Goal: Communication & Community: Connect with others

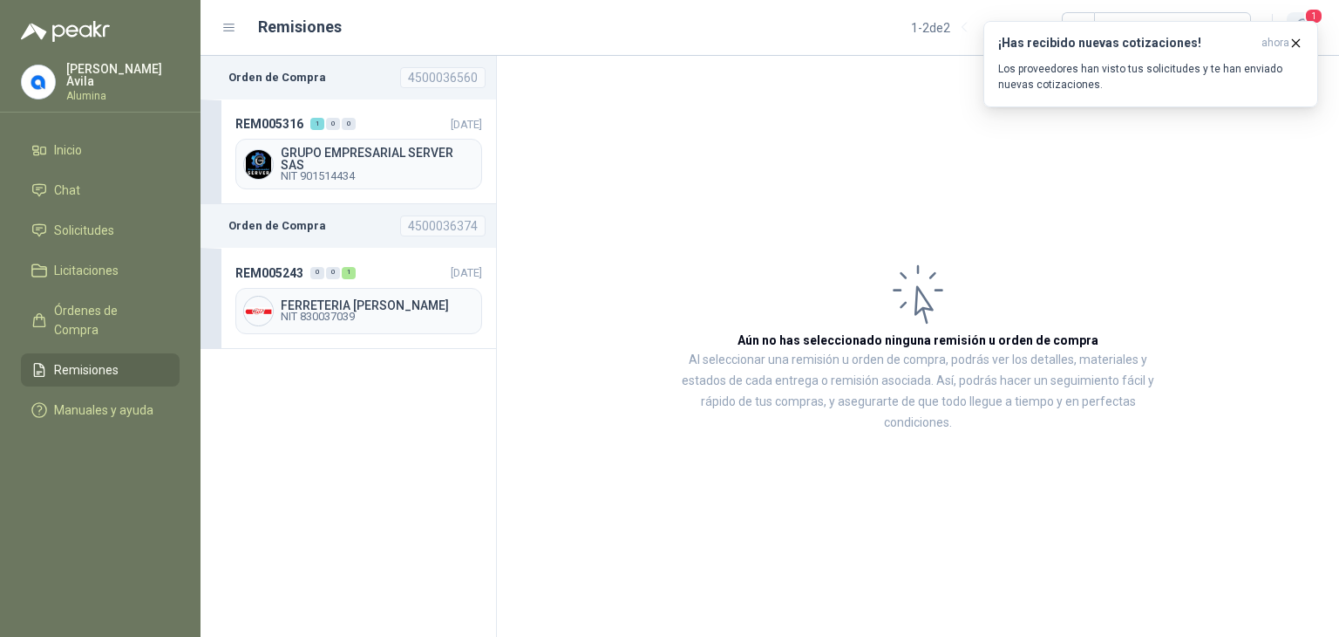
click at [1310, 12] on span "1" at bounding box center [1313, 16] width 19 height 17
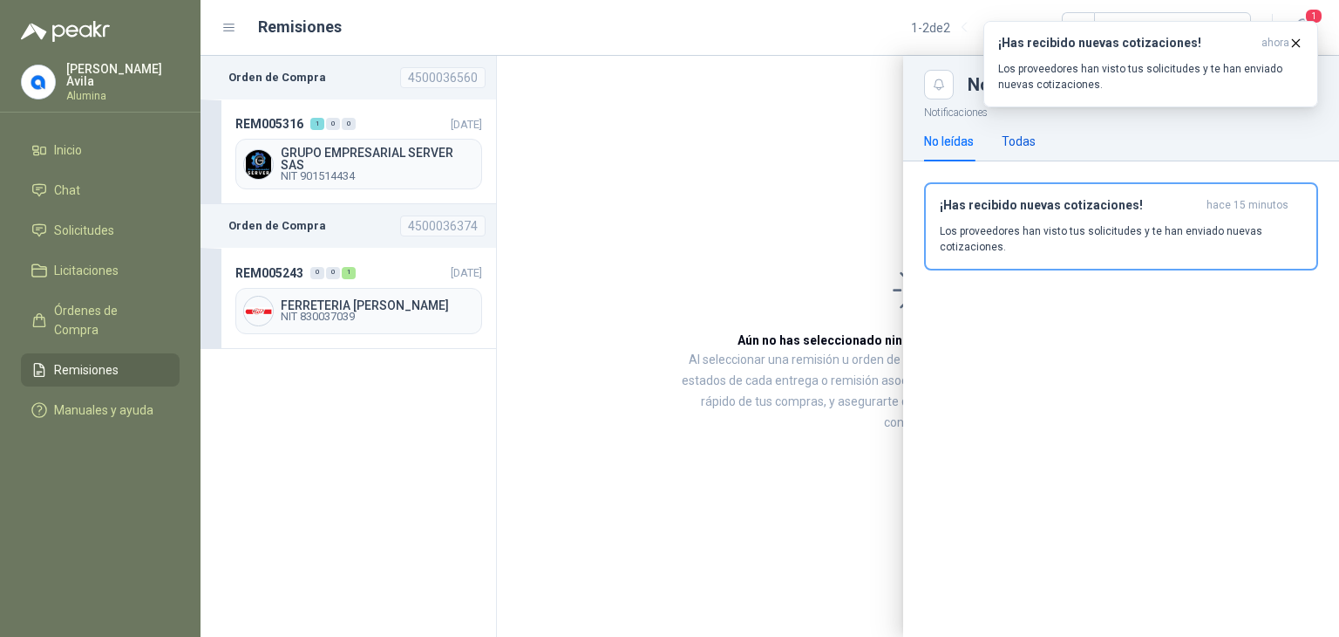
click at [1006, 137] on div "Todas" at bounding box center [1019, 141] width 34 height 19
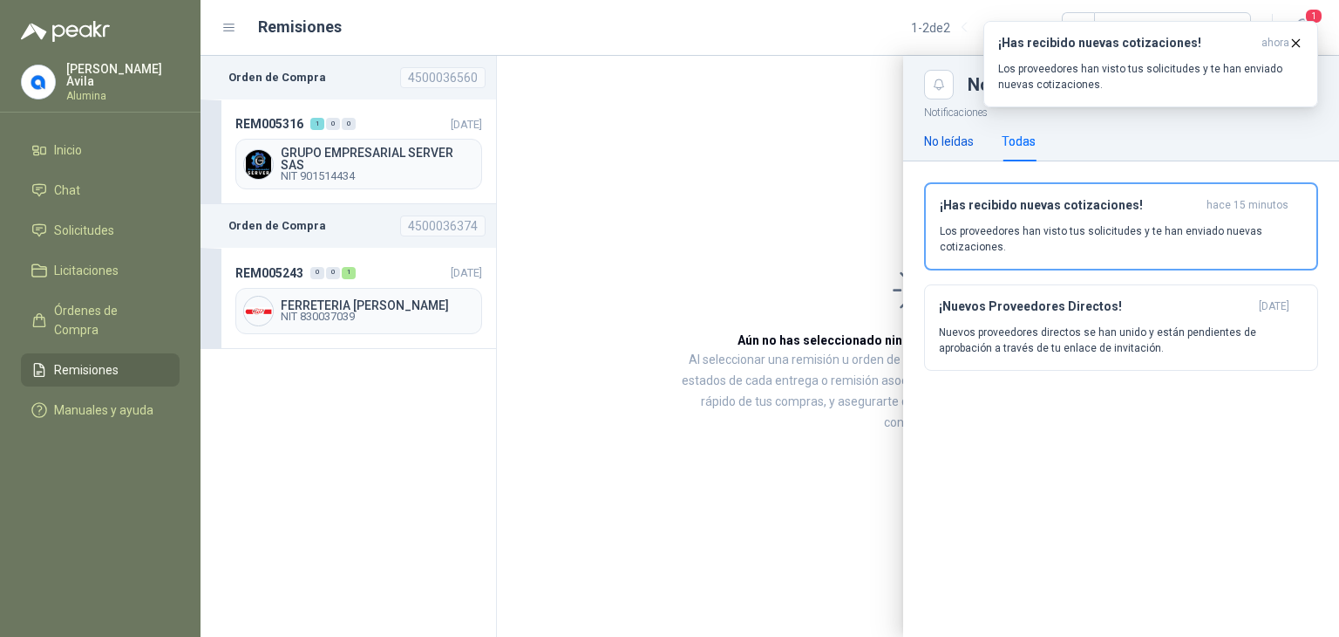
click at [964, 144] on div "No leídas" at bounding box center [949, 141] width 50 height 19
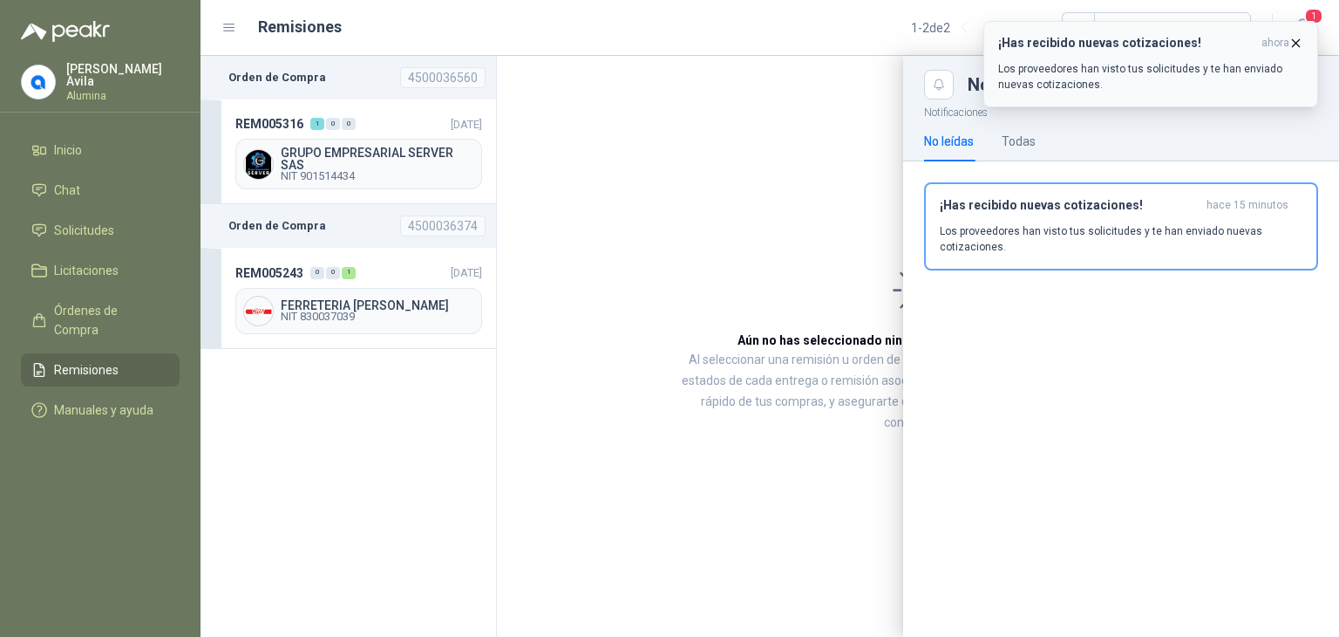
click at [1297, 39] on icon "button" at bounding box center [1296, 43] width 15 height 15
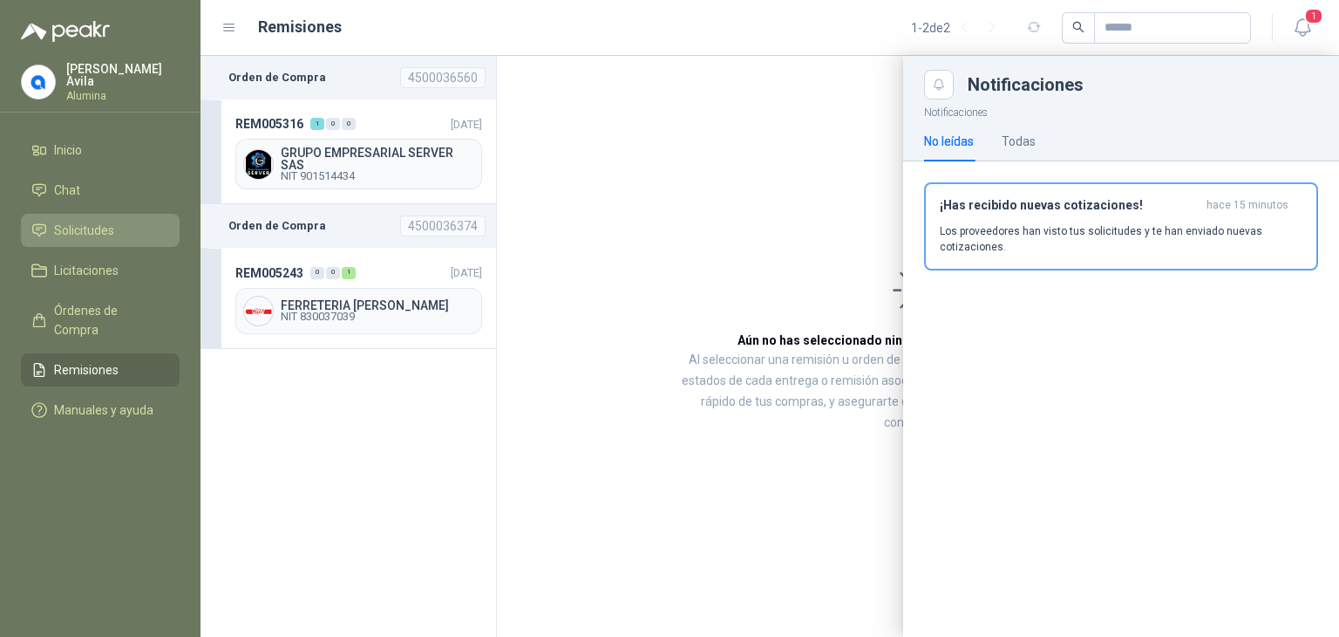
click at [88, 221] on span "Solicitudes" at bounding box center [84, 230] width 60 height 19
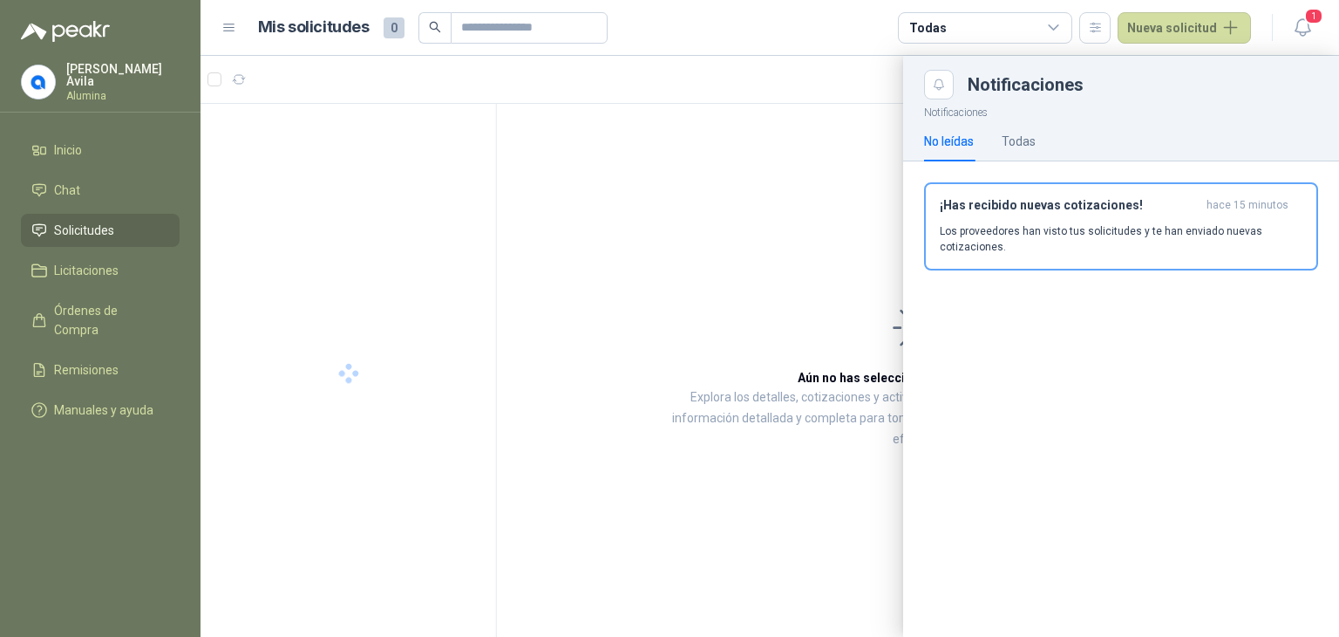
click at [876, 171] on div at bounding box center [770, 346] width 1139 height 581
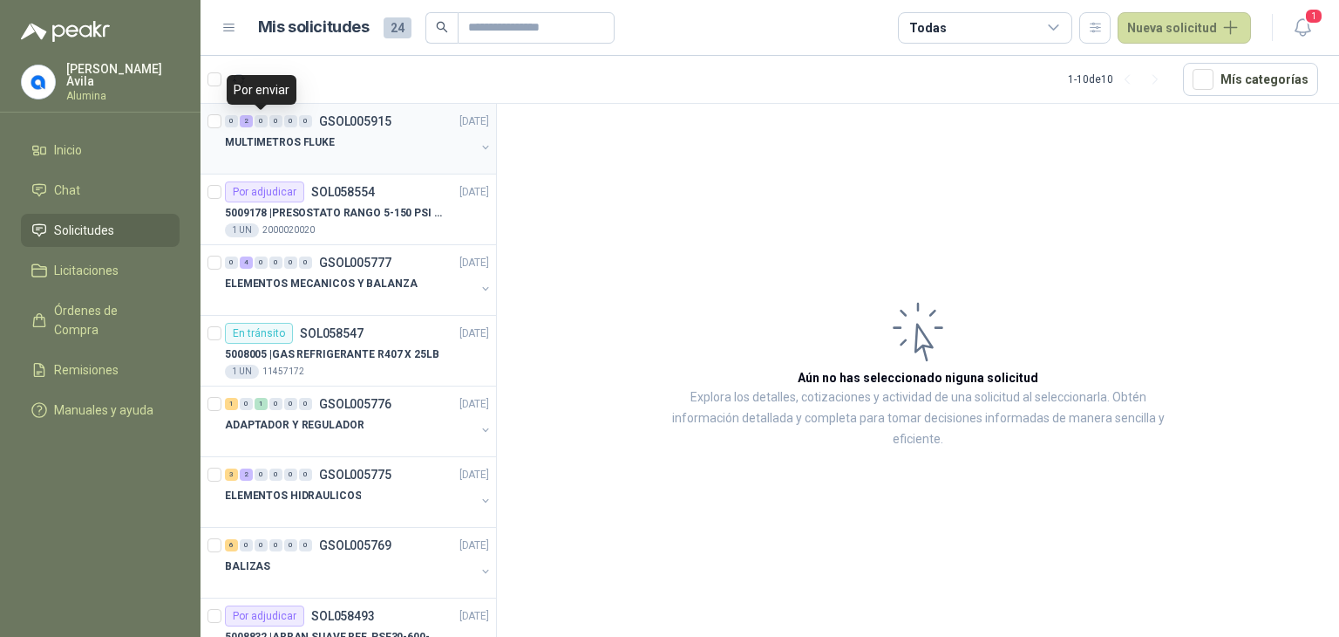
click at [261, 125] on div "0" at bounding box center [261, 121] width 13 height 12
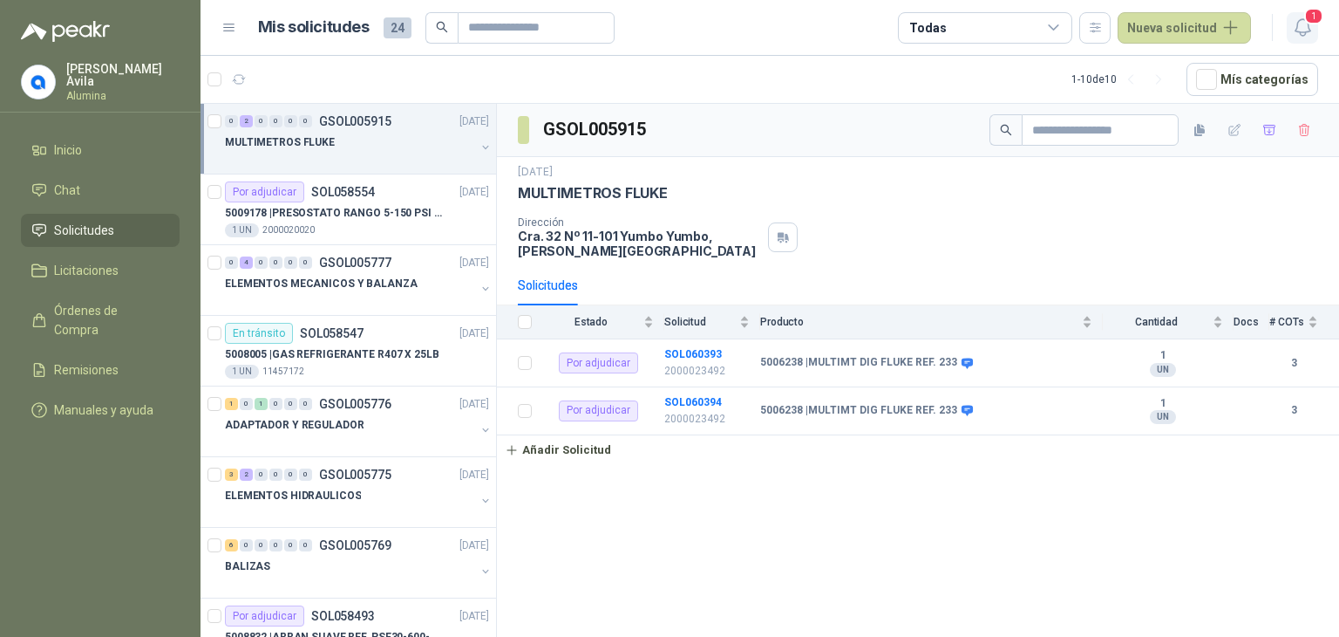
click at [1315, 14] on span "1" at bounding box center [1313, 16] width 19 height 17
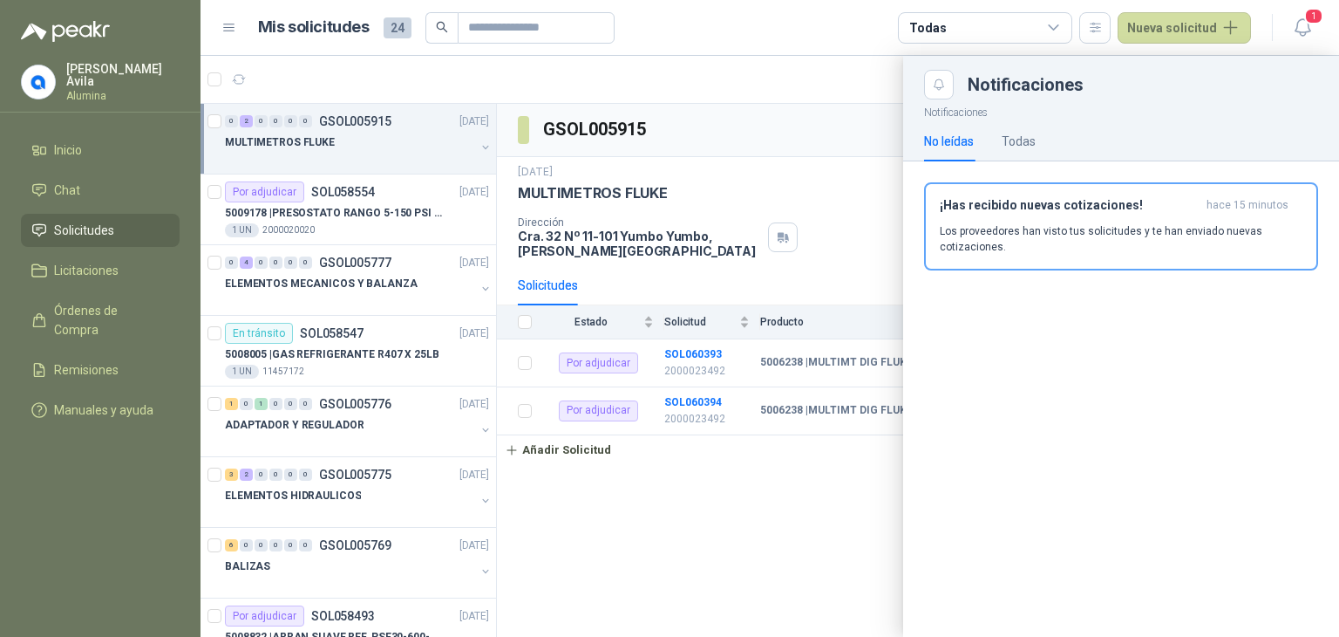
click at [851, 124] on div at bounding box center [770, 346] width 1139 height 581
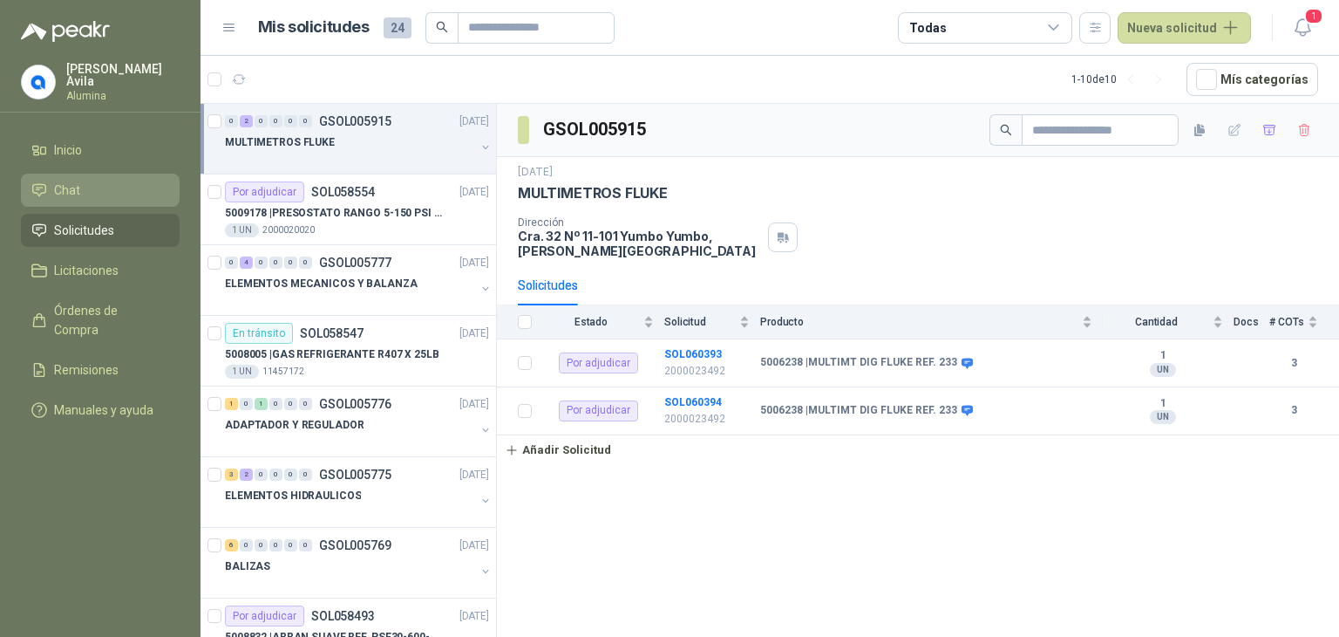
click at [66, 182] on span "Chat" at bounding box center [67, 190] width 26 height 19
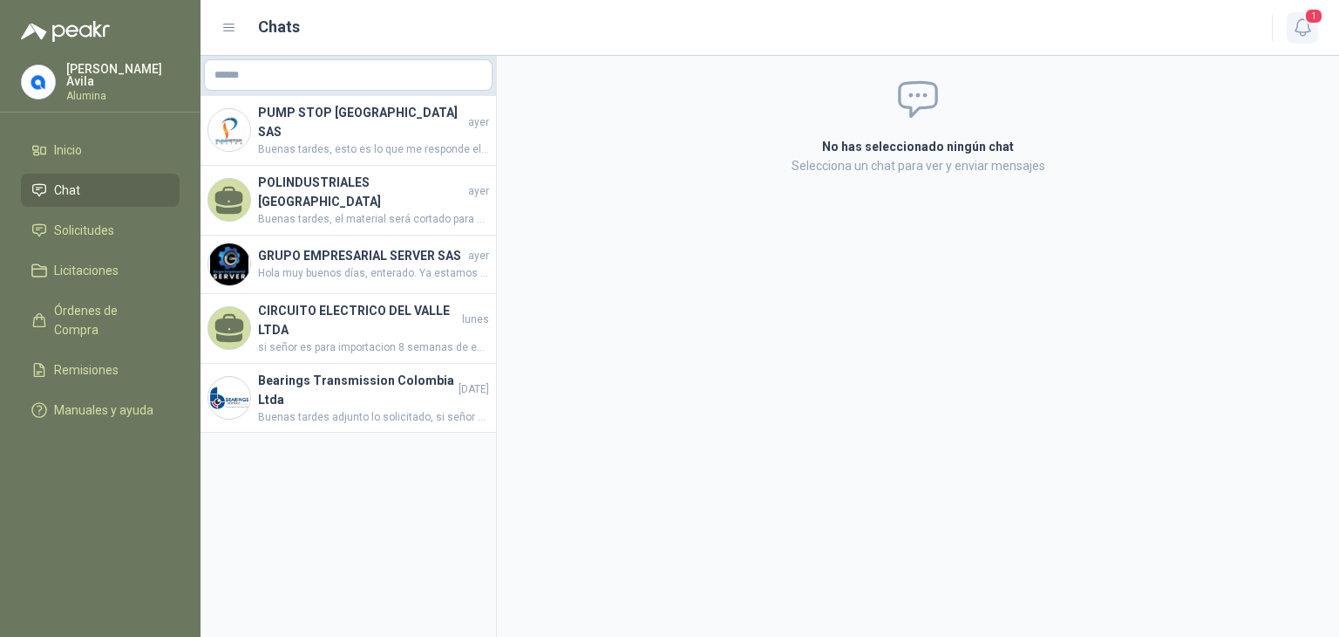
click at [1298, 22] on icon "button" at bounding box center [1302, 27] width 15 height 17
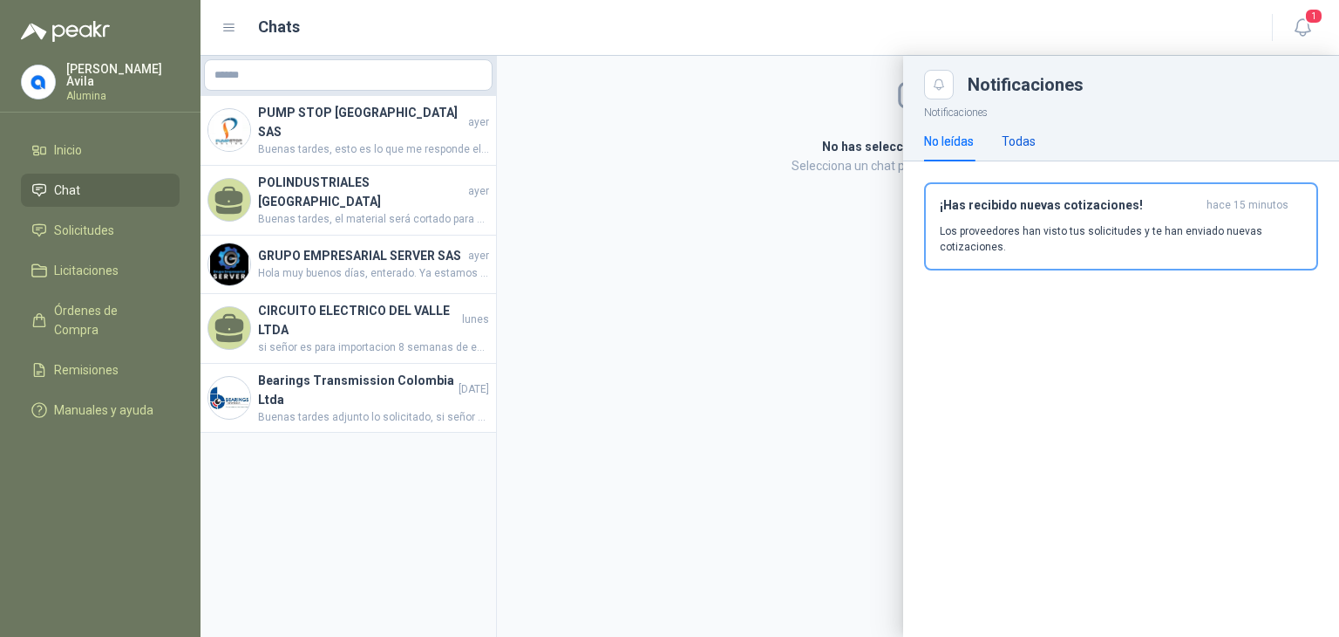
click at [1010, 141] on div "Todas" at bounding box center [1019, 141] width 34 height 19
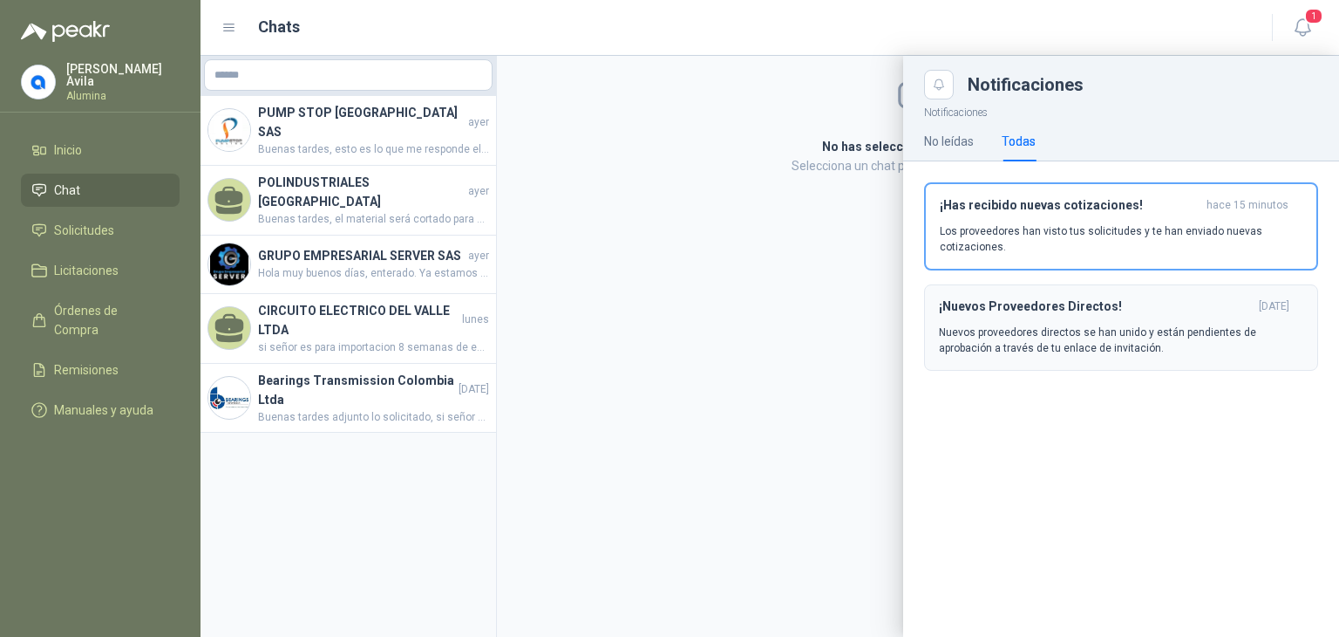
click at [1006, 302] on h3 "¡Nuevos Proveedores Directos!" at bounding box center [1095, 306] width 313 height 15
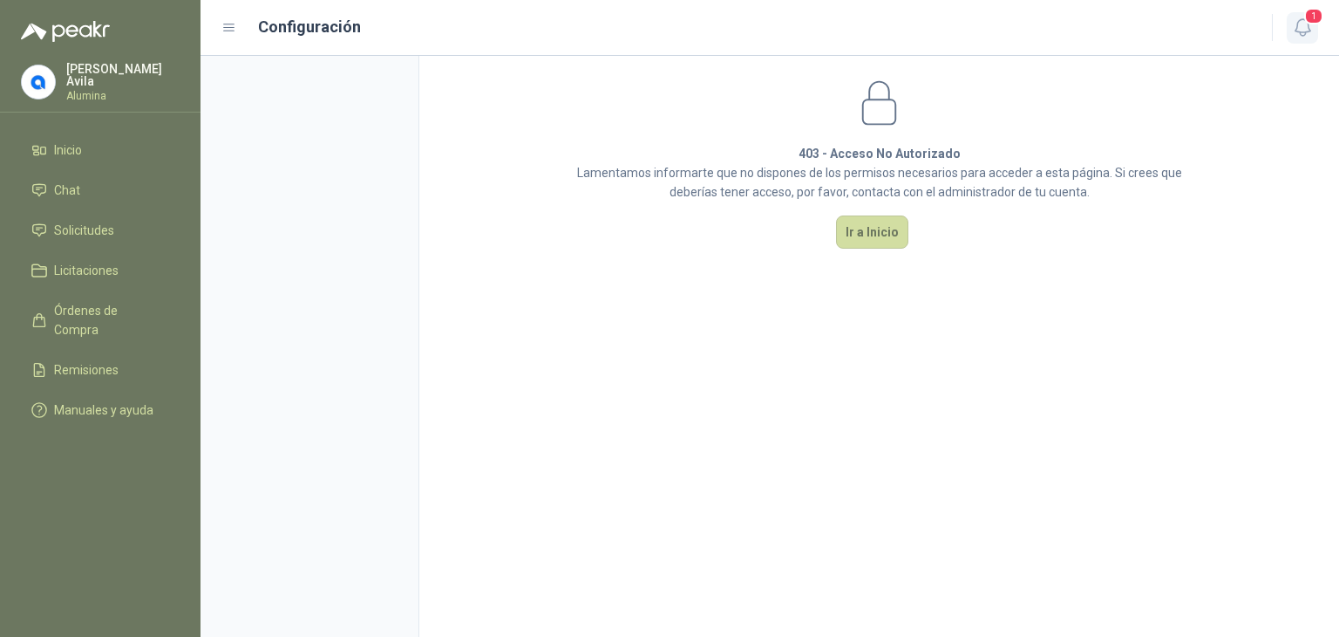
click at [1304, 33] on icon "button" at bounding box center [1303, 28] width 22 height 22
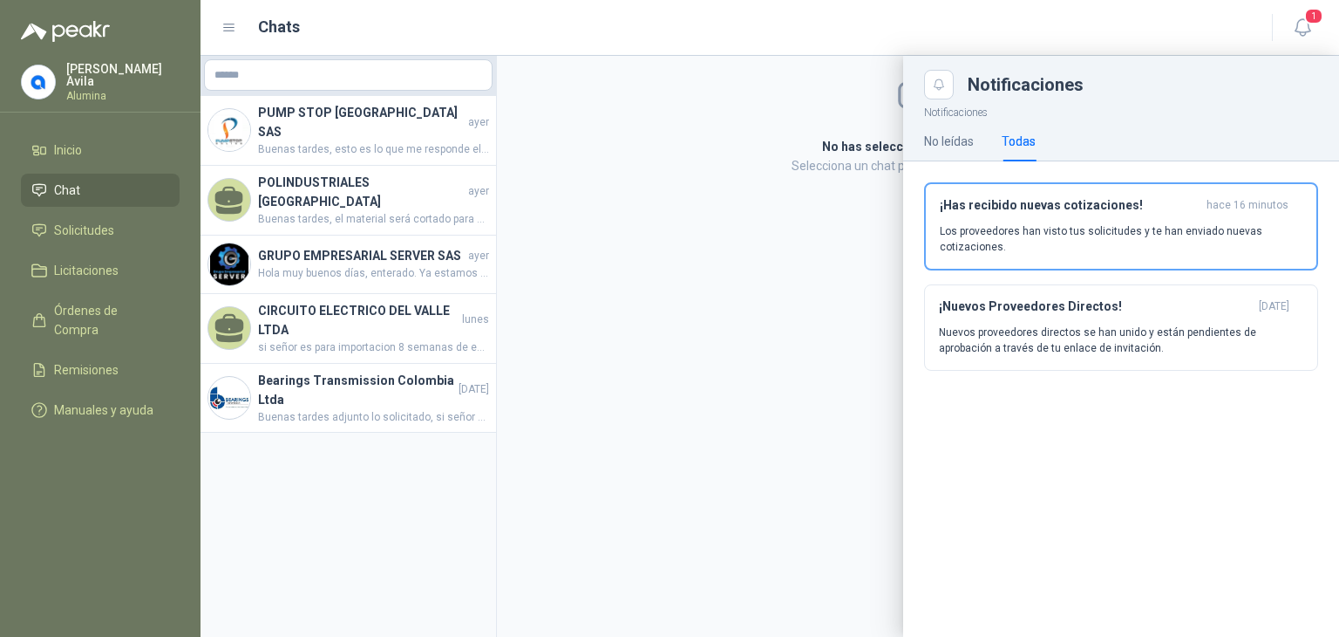
click at [850, 259] on div at bounding box center [770, 346] width 1139 height 581
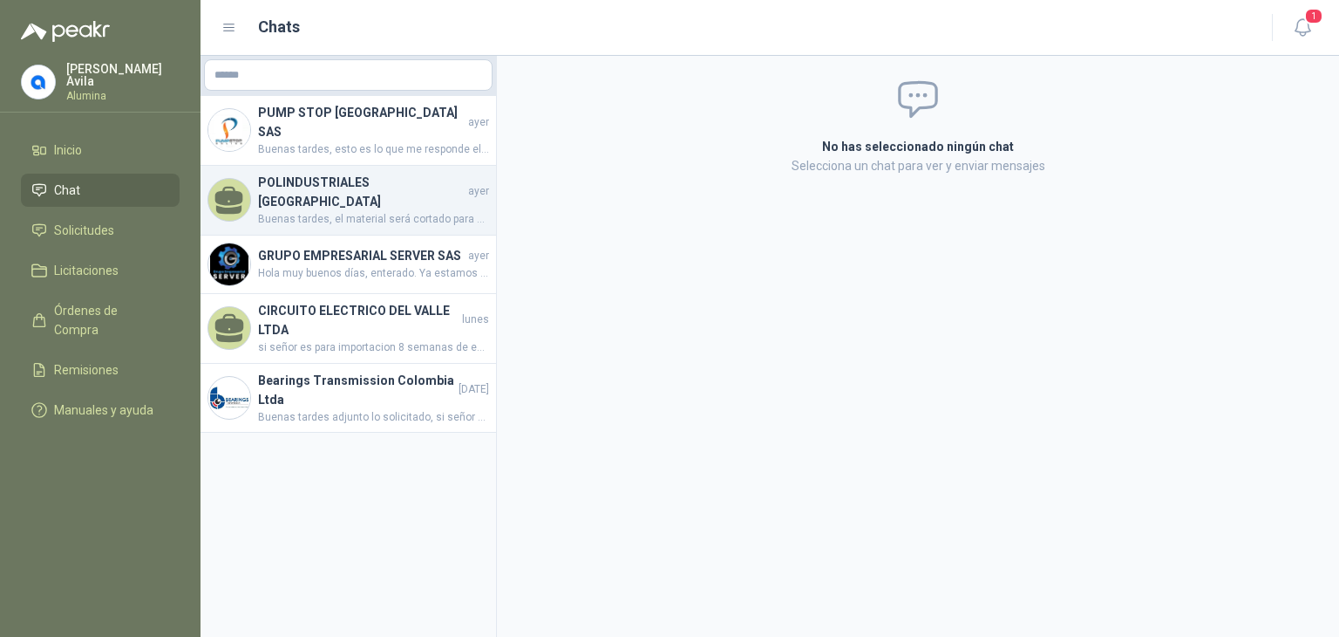
click at [378, 173] on h4 "POLINDUSTRIALES [GEOGRAPHIC_DATA]" at bounding box center [361, 192] width 207 height 38
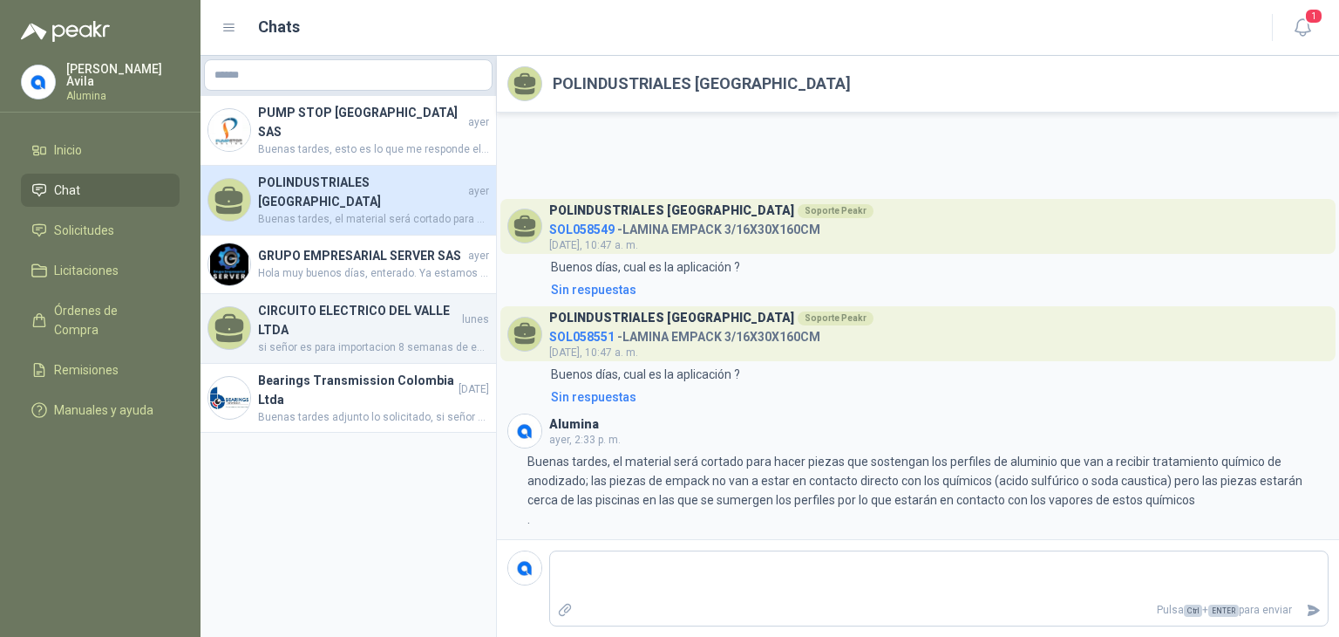
click at [368, 301] on h4 "CIRCUITO ELECTRICO DEL VALLE LTDA" at bounding box center [358, 320] width 201 height 38
